Goal: Task Accomplishment & Management: Manage account settings

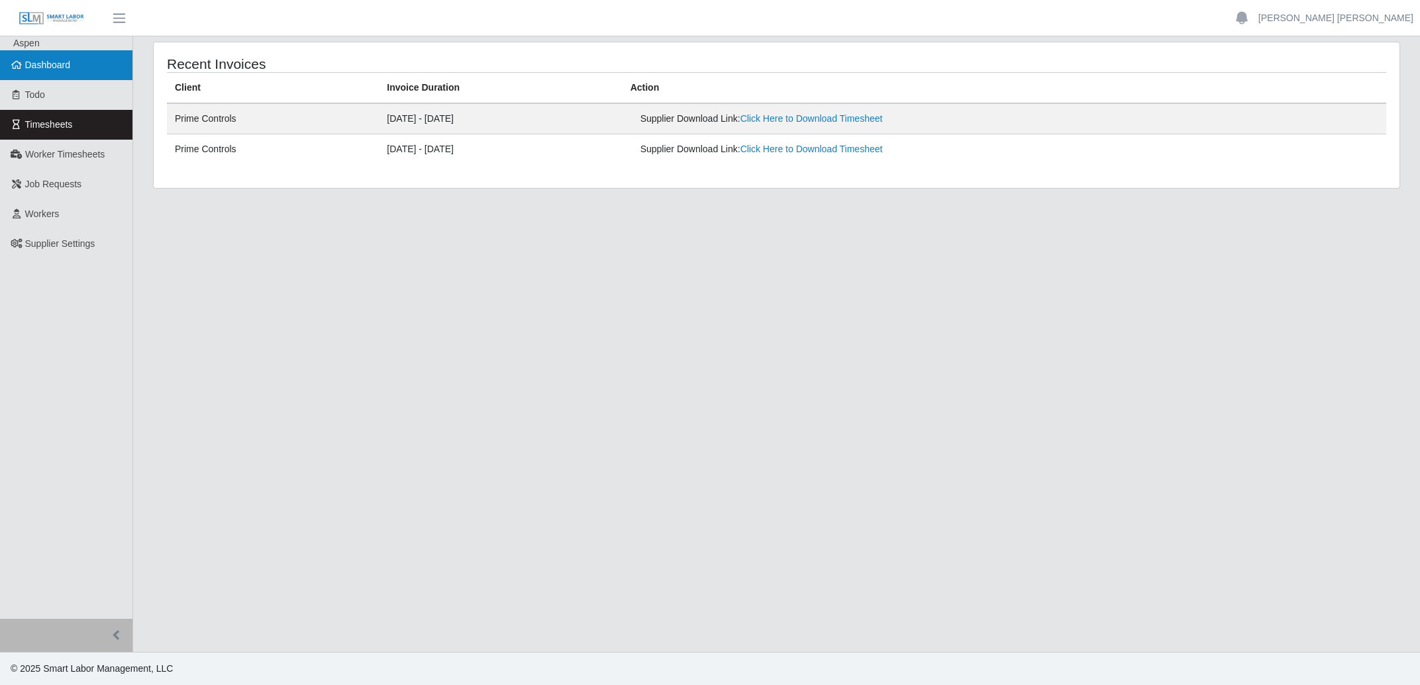
click at [47, 70] on span "Dashboard" at bounding box center [48, 65] width 46 height 11
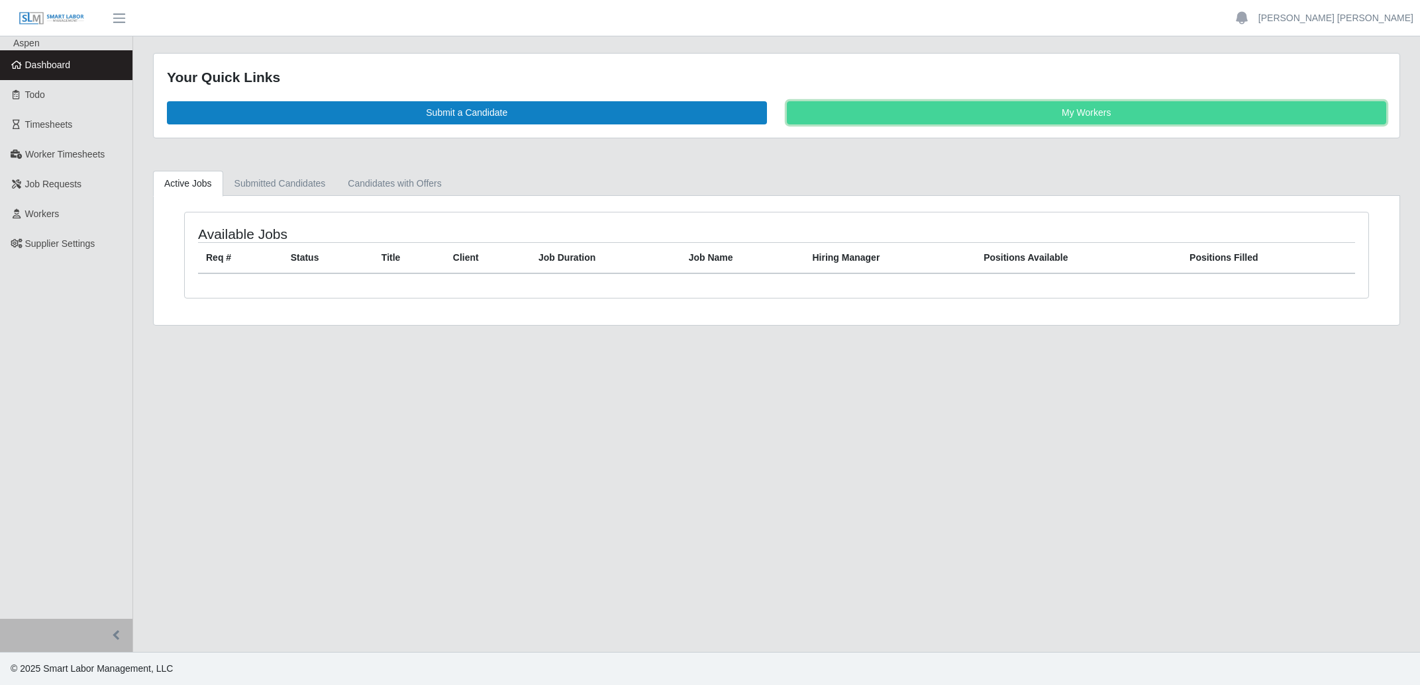
click at [1044, 111] on link "My Workers" at bounding box center [1087, 112] width 600 height 23
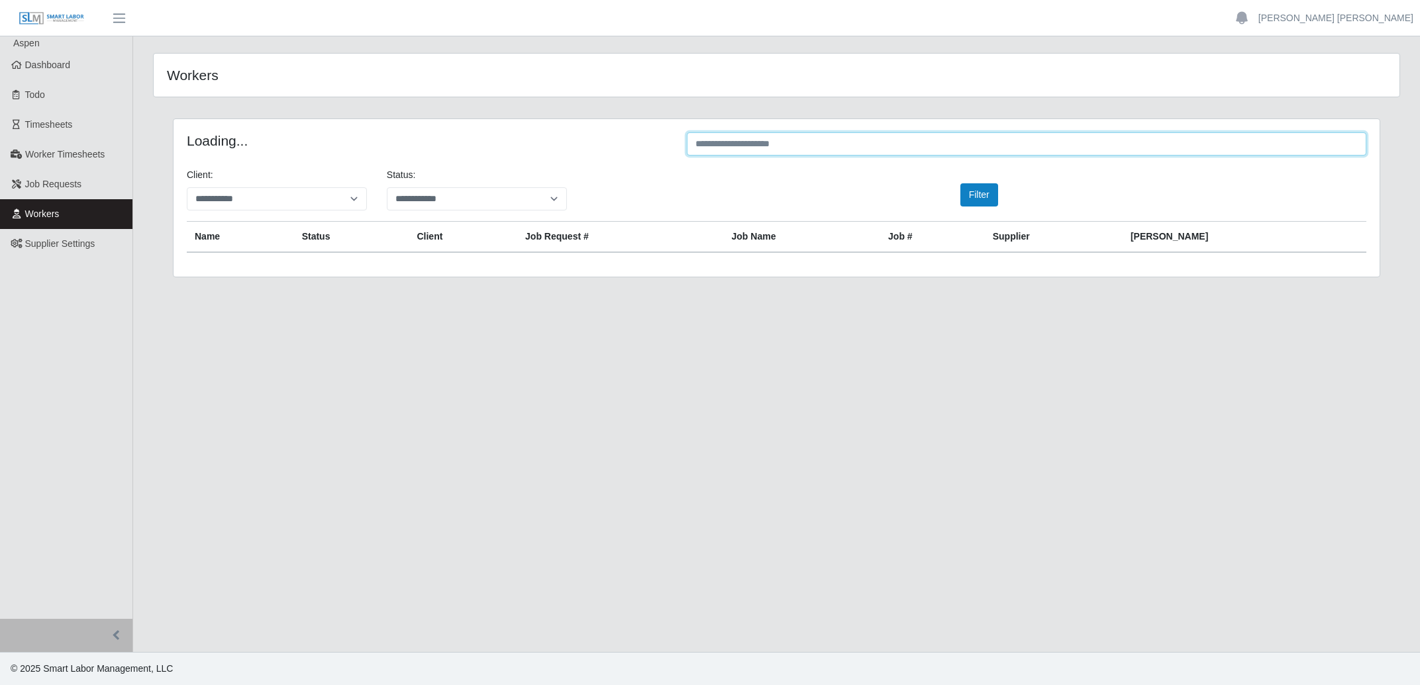
click at [877, 148] on input "text" at bounding box center [1026, 143] width 679 height 23
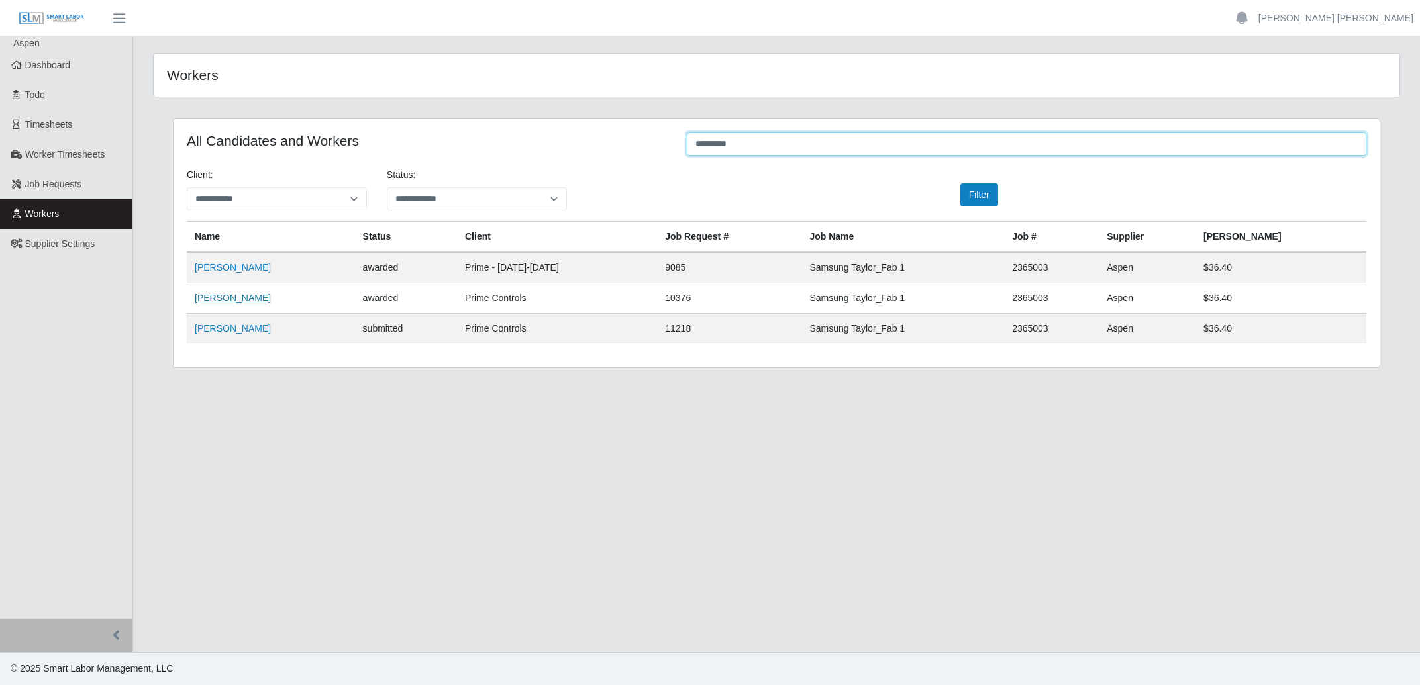
type input "*********"
click at [235, 295] on link "[PERSON_NAME]" at bounding box center [233, 298] width 76 height 11
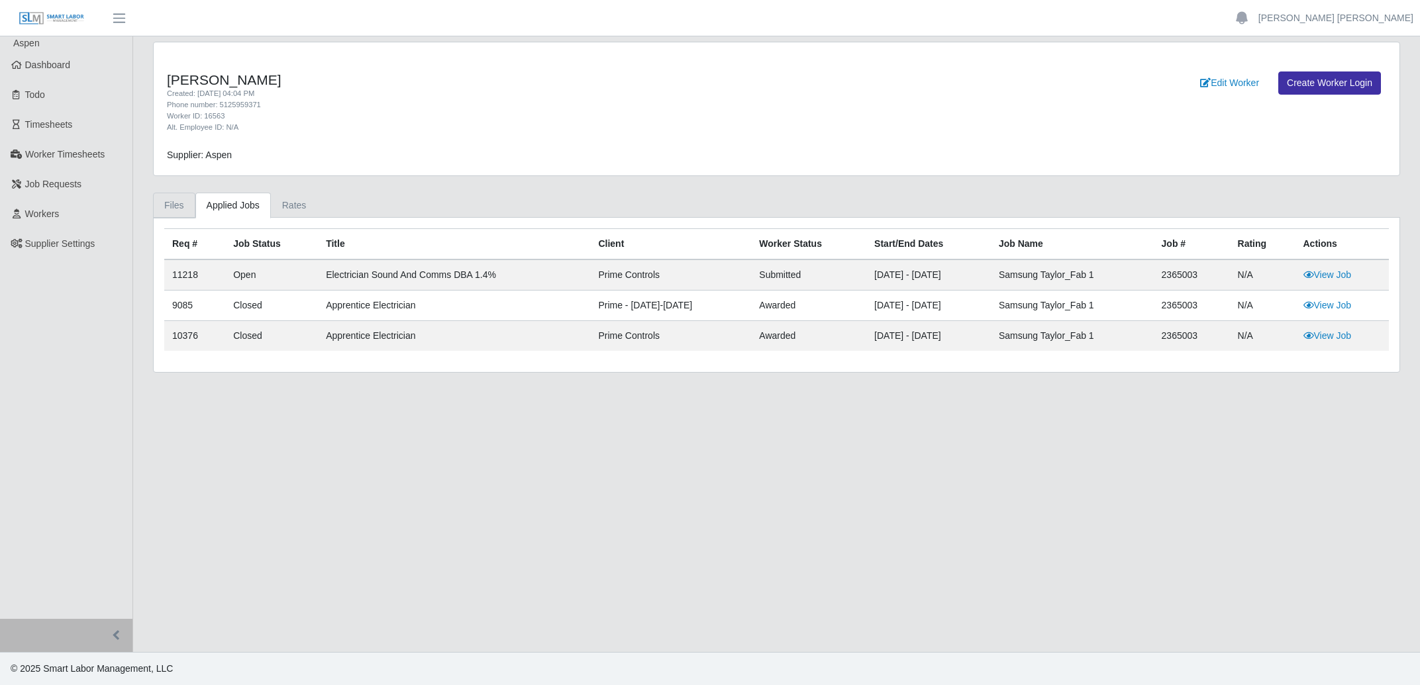
click at [177, 196] on link "Files" at bounding box center [174, 206] width 42 height 26
click at [171, 201] on link "Files" at bounding box center [174, 206] width 42 height 26
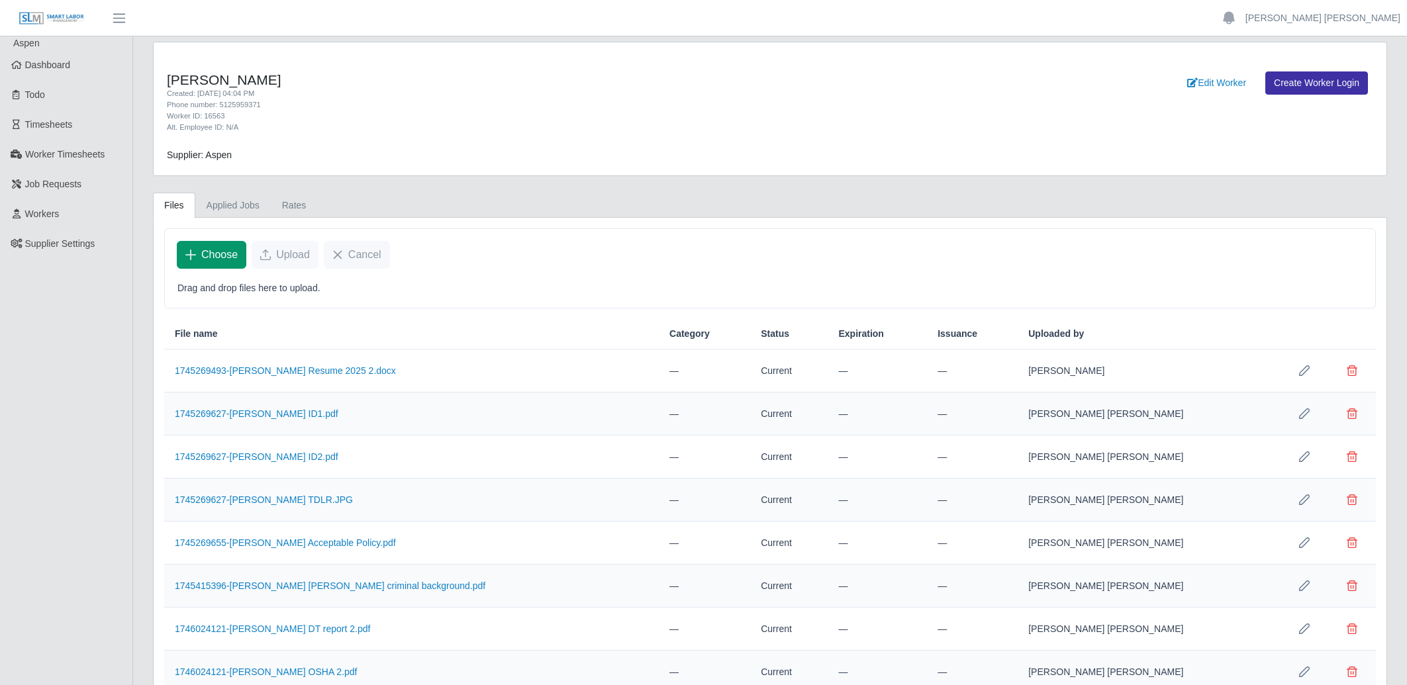
click at [207, 259] on span "Choose" at bounding box center [219, 255] width 36 height 16
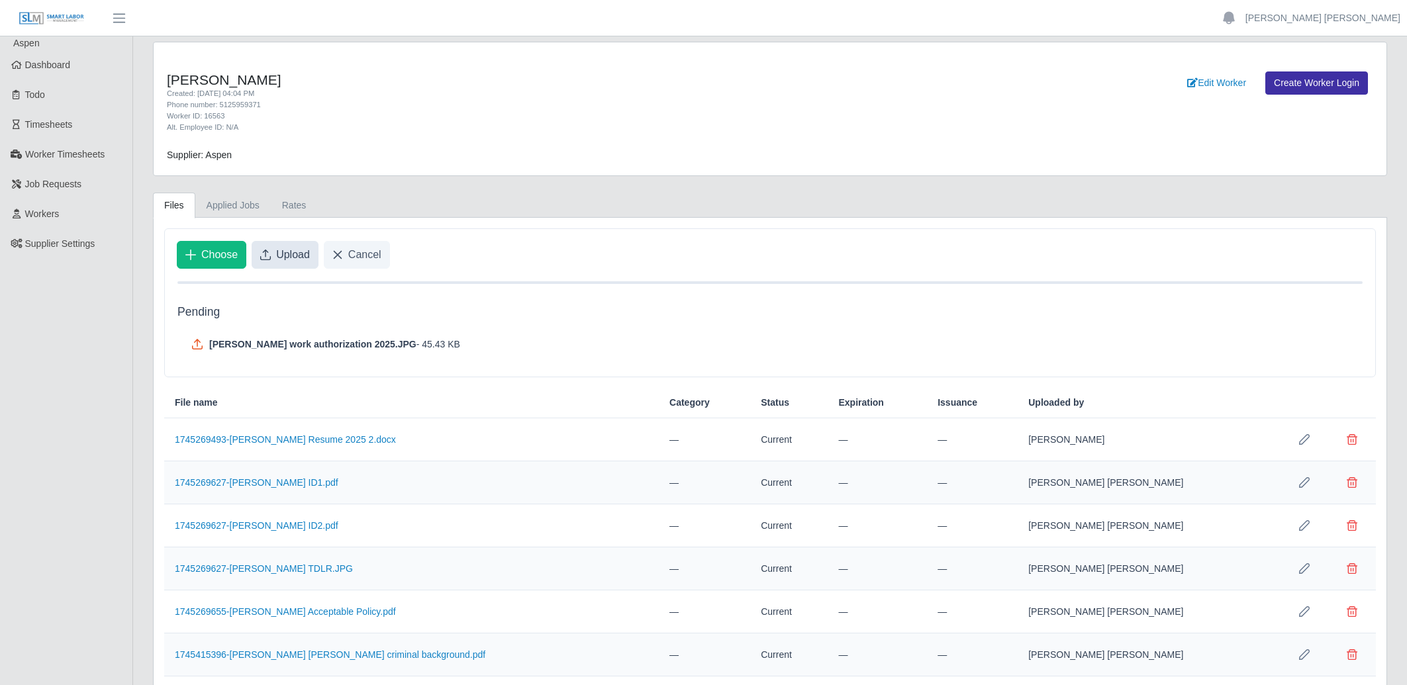
click at [306, 253] on span "Upload" at bounding box center [293, 255] width 34 height 16
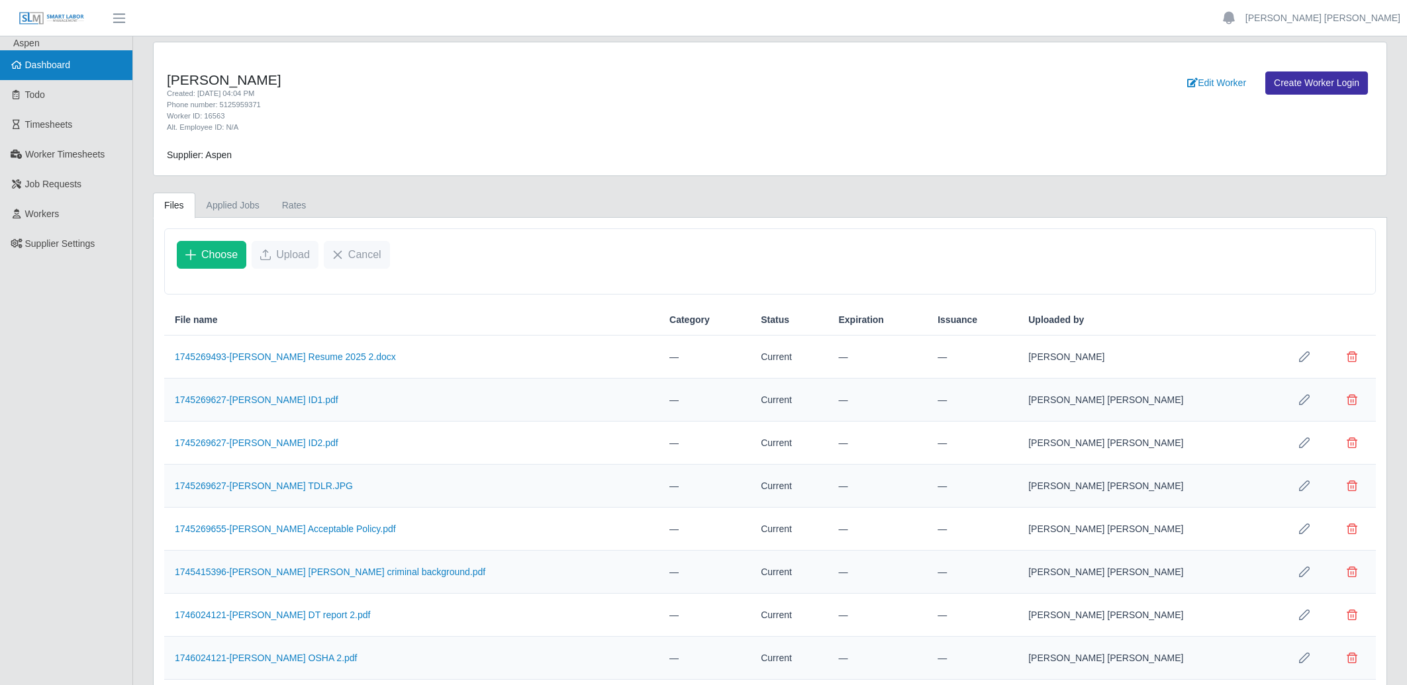
click at [74, 72] on link "Dashboard" at bounding box center [66, 65] width 132 height 30
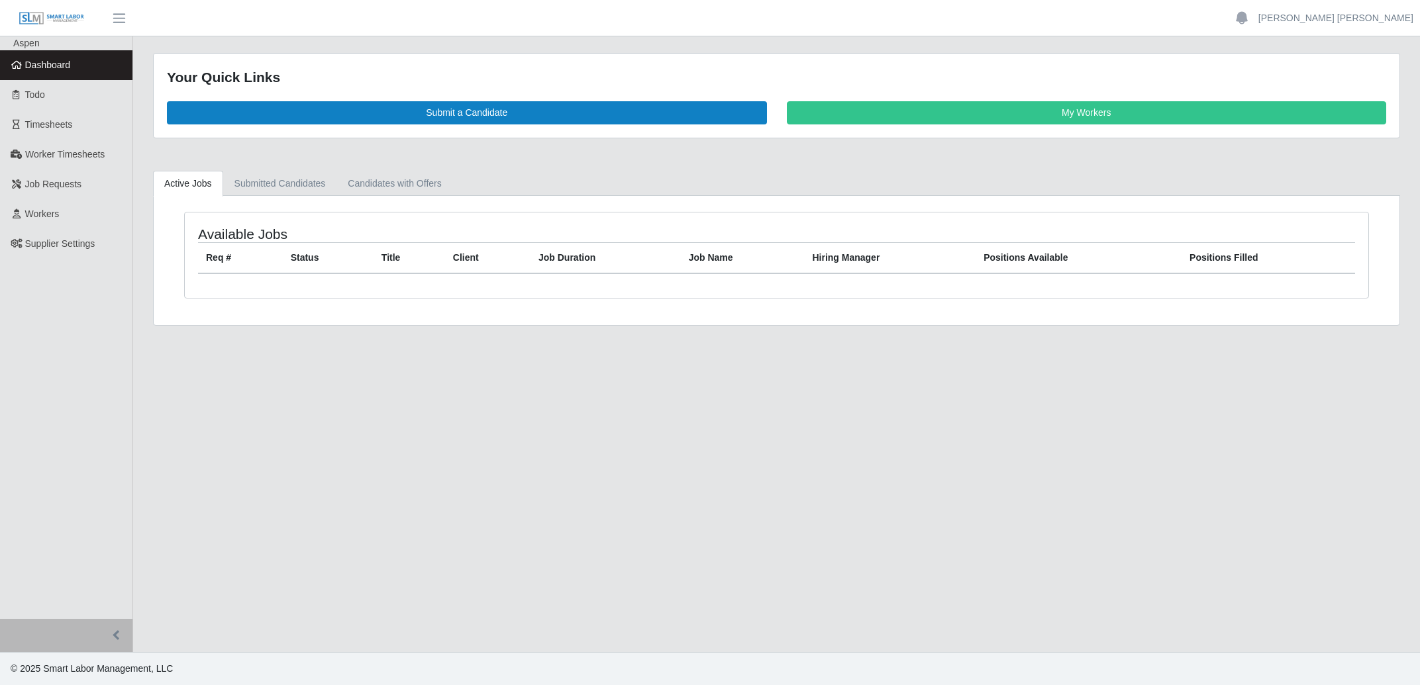
click at [63, 70] on span "Dashboard" at bounding box center [48, 65] width 46 height 11
